Goal: Task Accomplishment & Management: Use online tool/utility

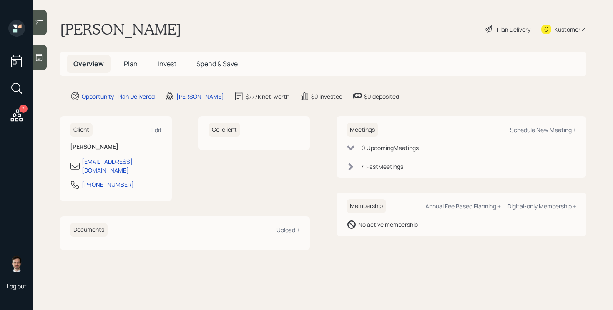
click at [125, 64] on span "Plan" at bounding box center [131, 63] width 14 height 9
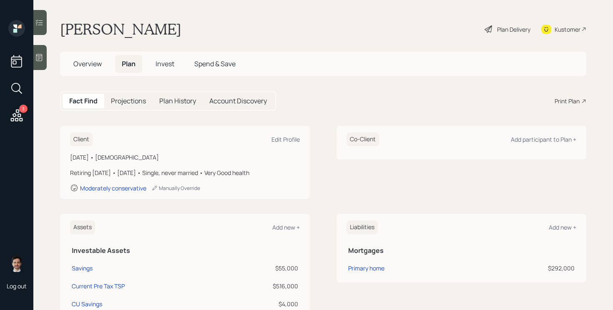
click at [502, 25] on div "Plan Delivery" at bounding box center [513, 29] width 33 height 9
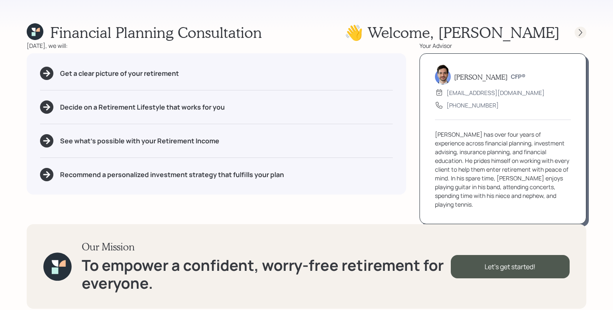
click at [578, 32] on icon at bounding box center [580, 32] width 8 height 8
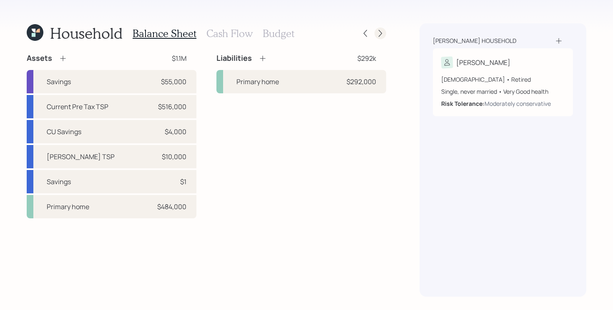
click at [377, 35] on icon at bounding box center [380, 33] width 8 height 8
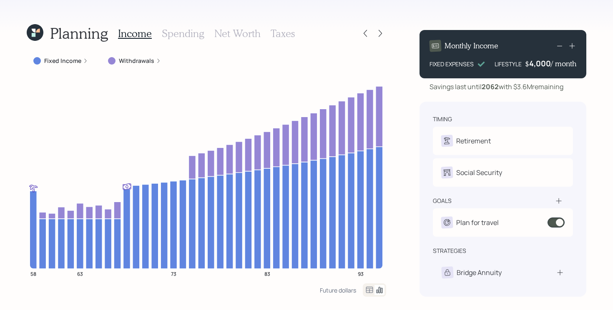
click at [179, 37] on h3 "Spending" at bounding box center [183, 34] width 43 height 12
